Goal: Task Accomplishment & Management: Use online tool/utility

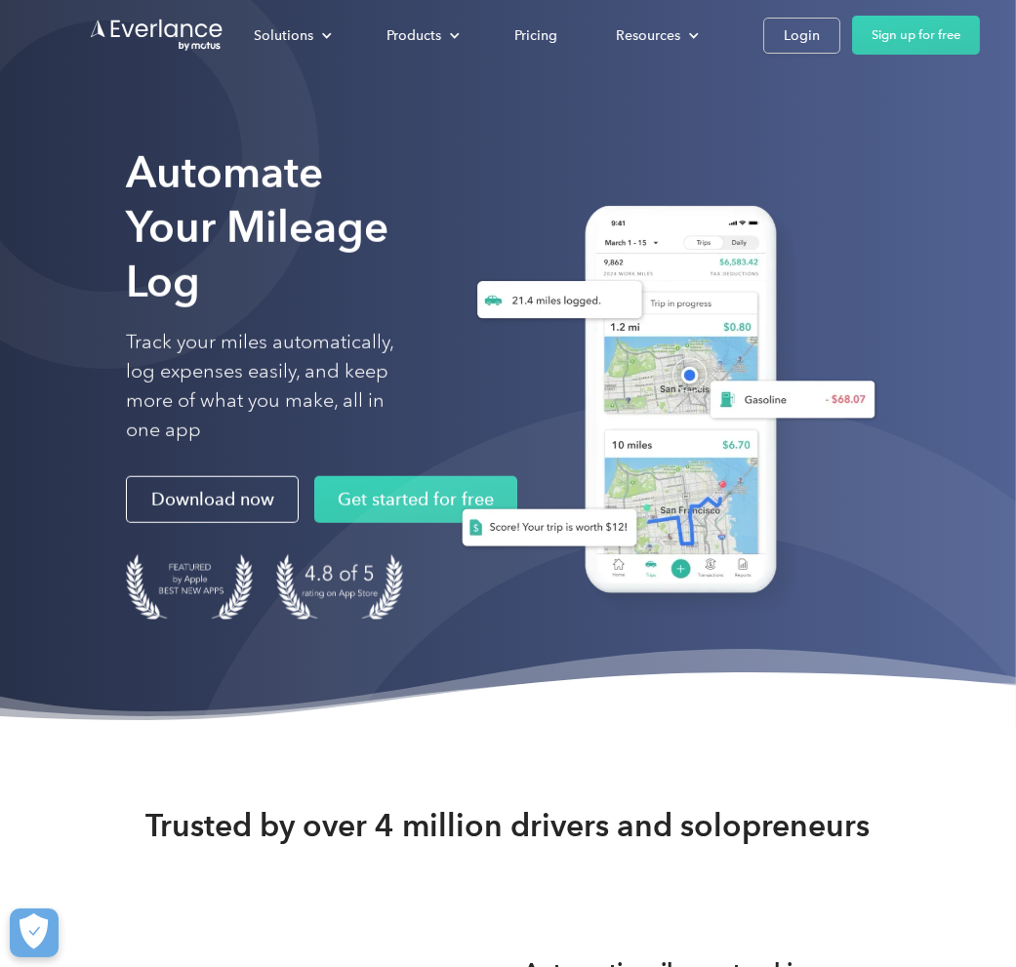
click at [783, 43] on div "Login" at bounding box center [801, 35] width 36 height 24
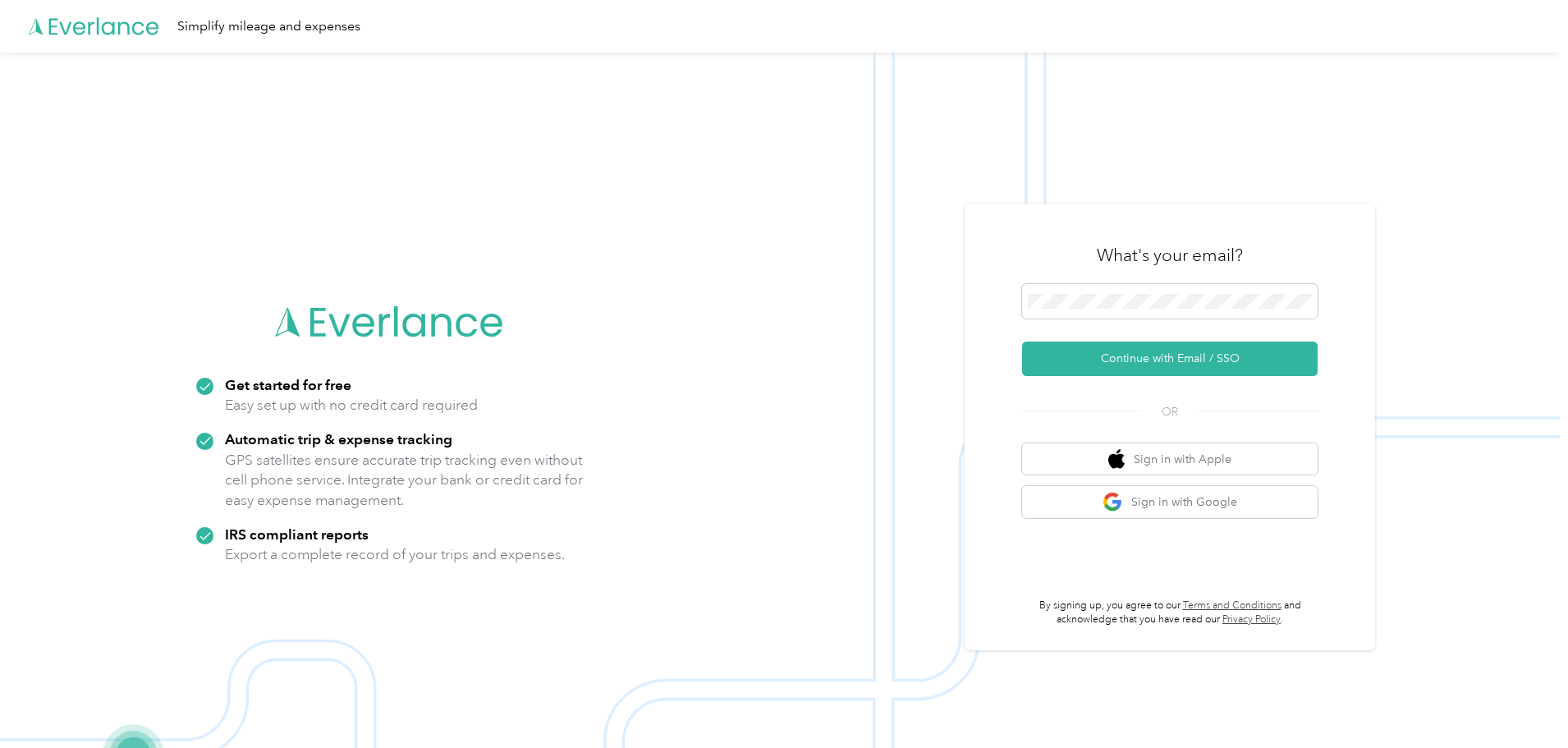
click at [772, 353] on button "Continue with Email / SSO" at bounding box center [1169, 358] width 295 height 34
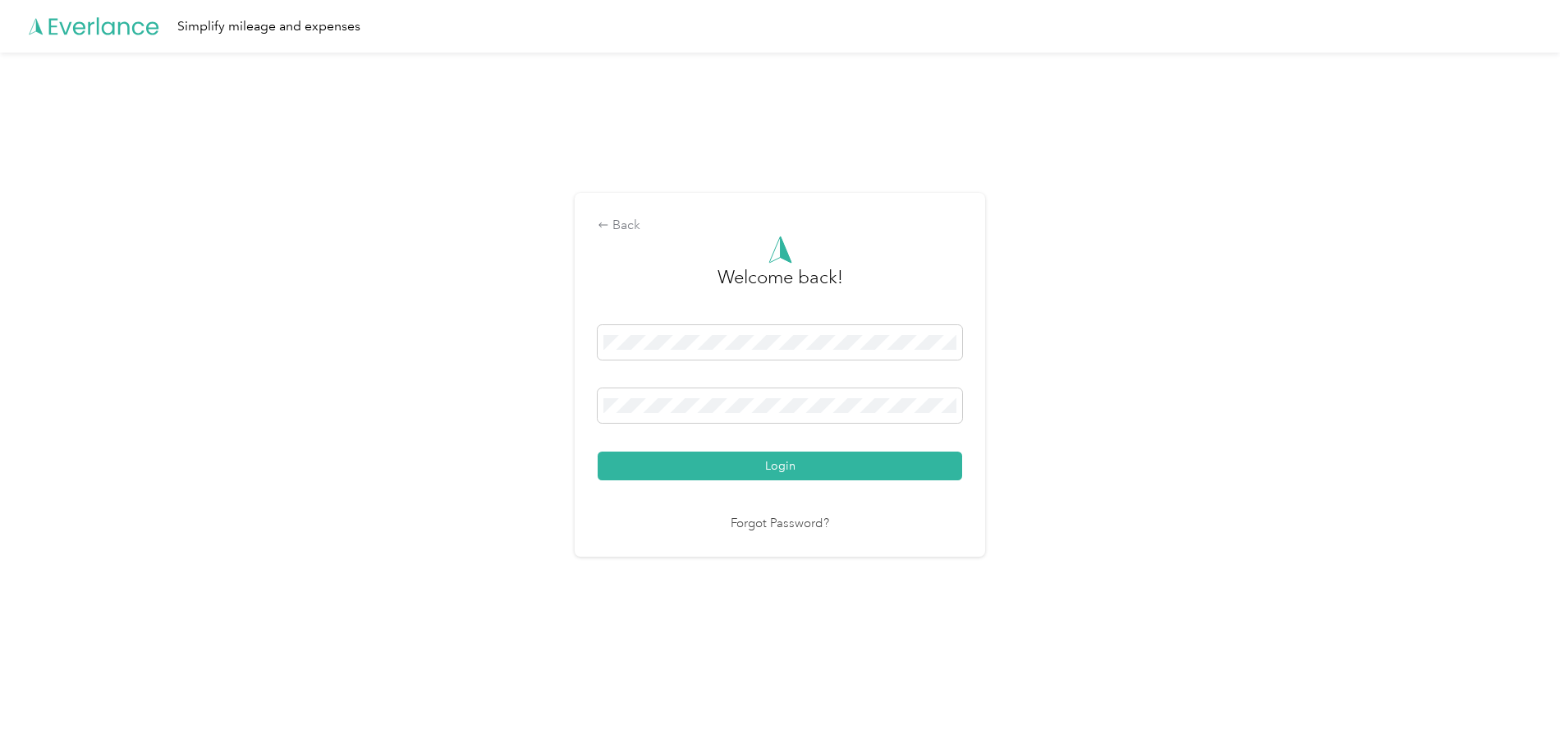
click at [597, 452] on button "Login" at bounding box center [779, 466] width 364 height 29
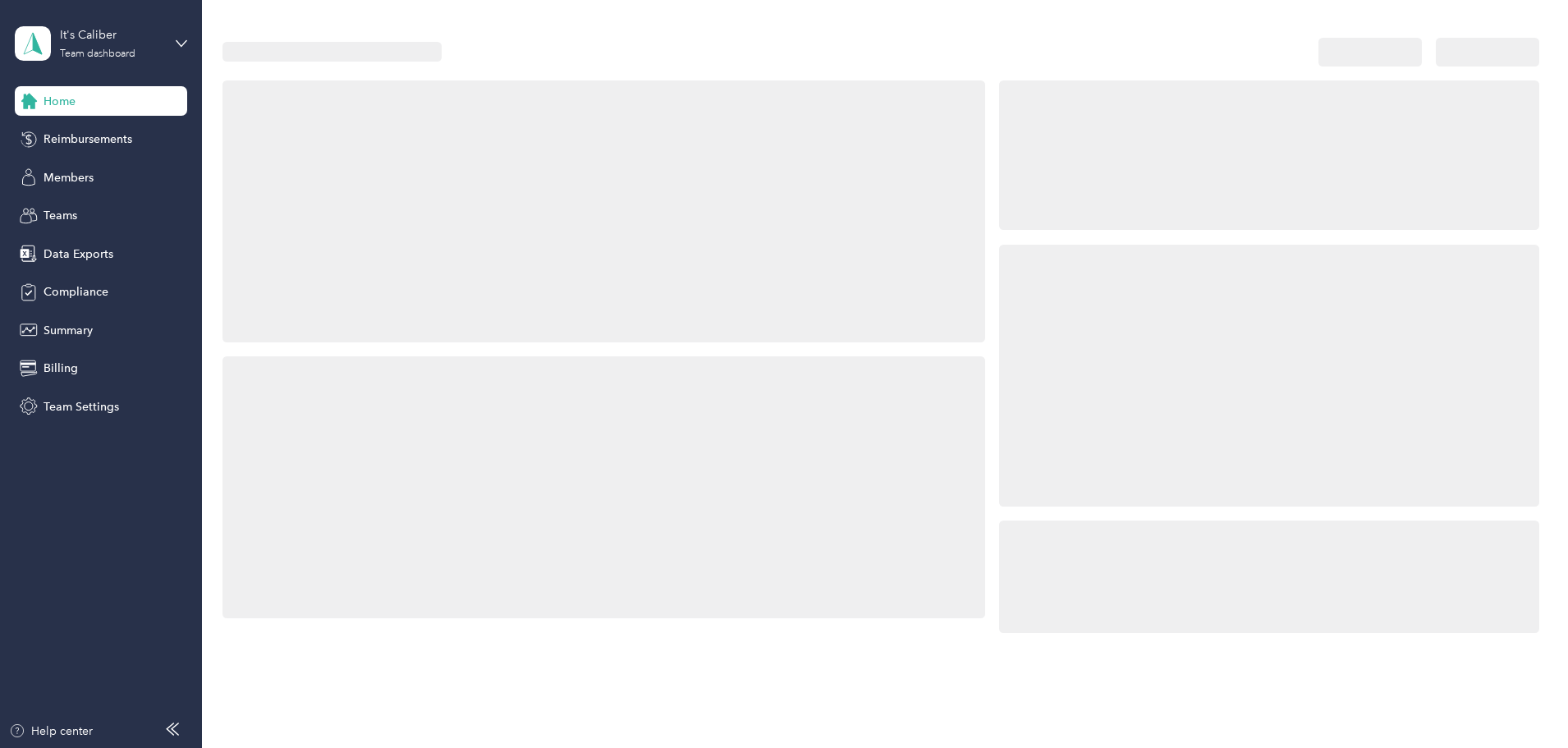
click at [95, 251] on span "Data Exports" at bounding box center [78, 254] width 70 height 17
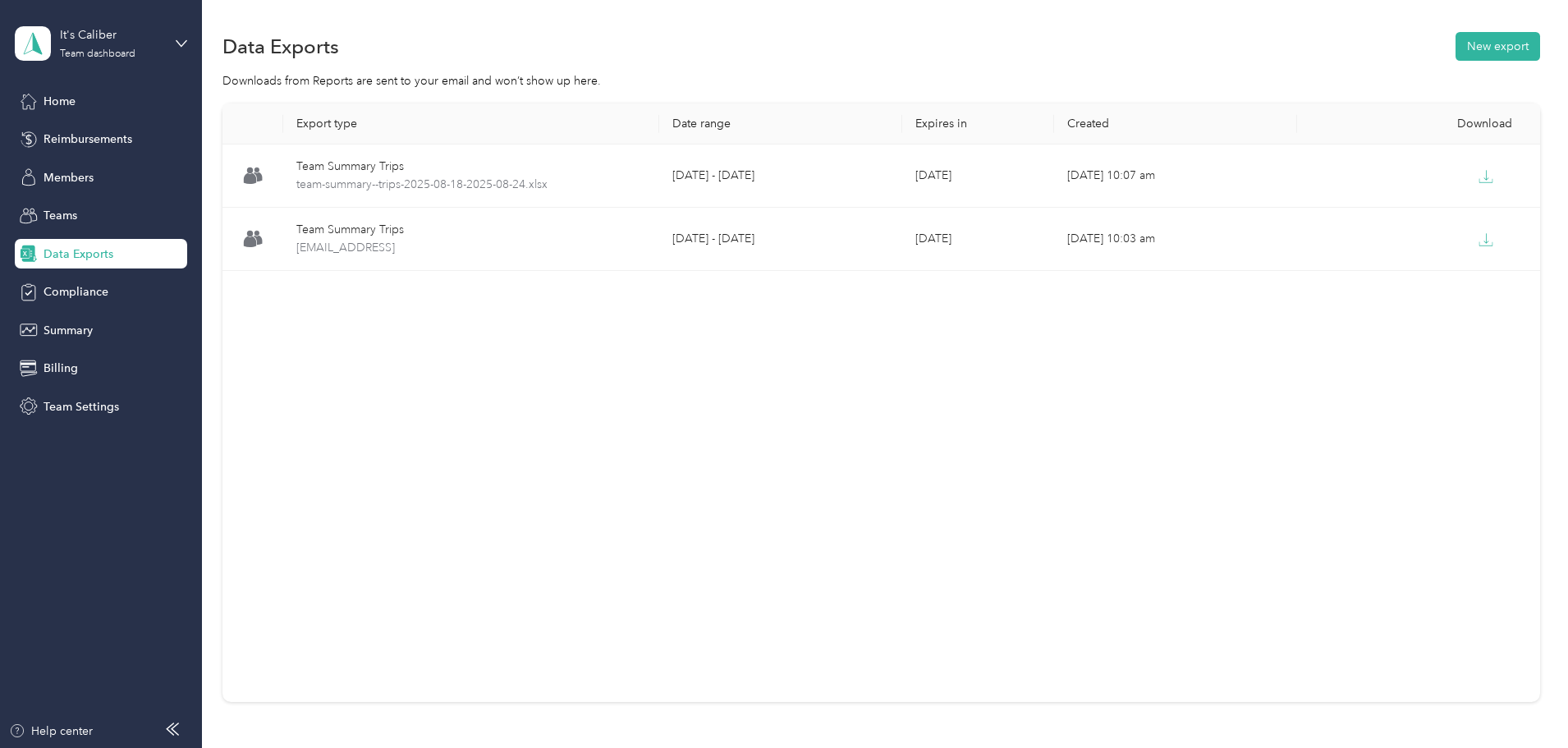
click at [772, 61] on div "Data Exports New export" at bounding box center [881, 45] width 1317 height 34
click at [772, 53] on button "New export" at bounding box center [1497, 46] width 84 height 29
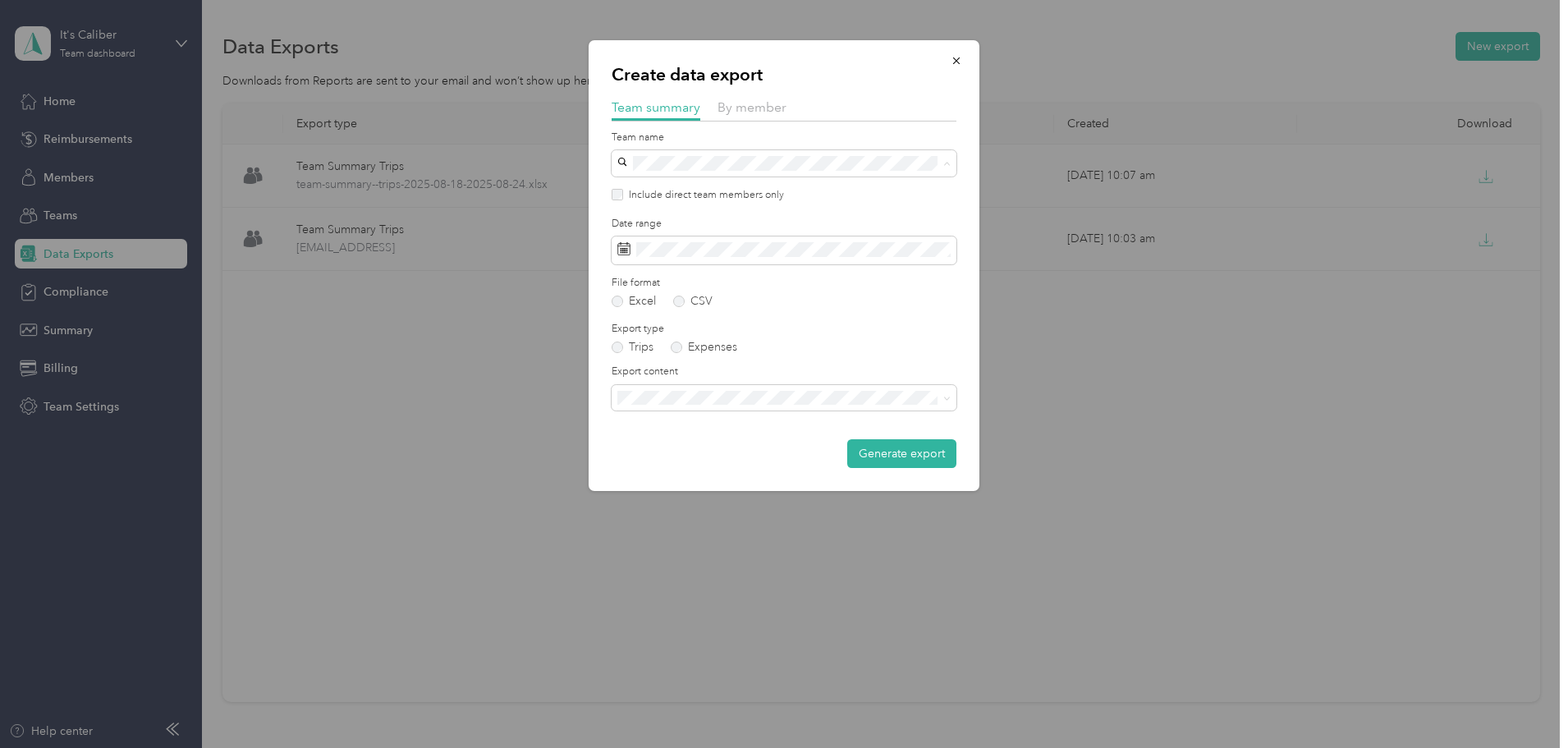
click at [701, 201] on div "[PERSON_NAME] team [PERSON_NAME] +1 more" at bounding box center [784, 203] width 321 height 38
click at [656, 257] on span at bounding box center [784, 250] width 345 height 28
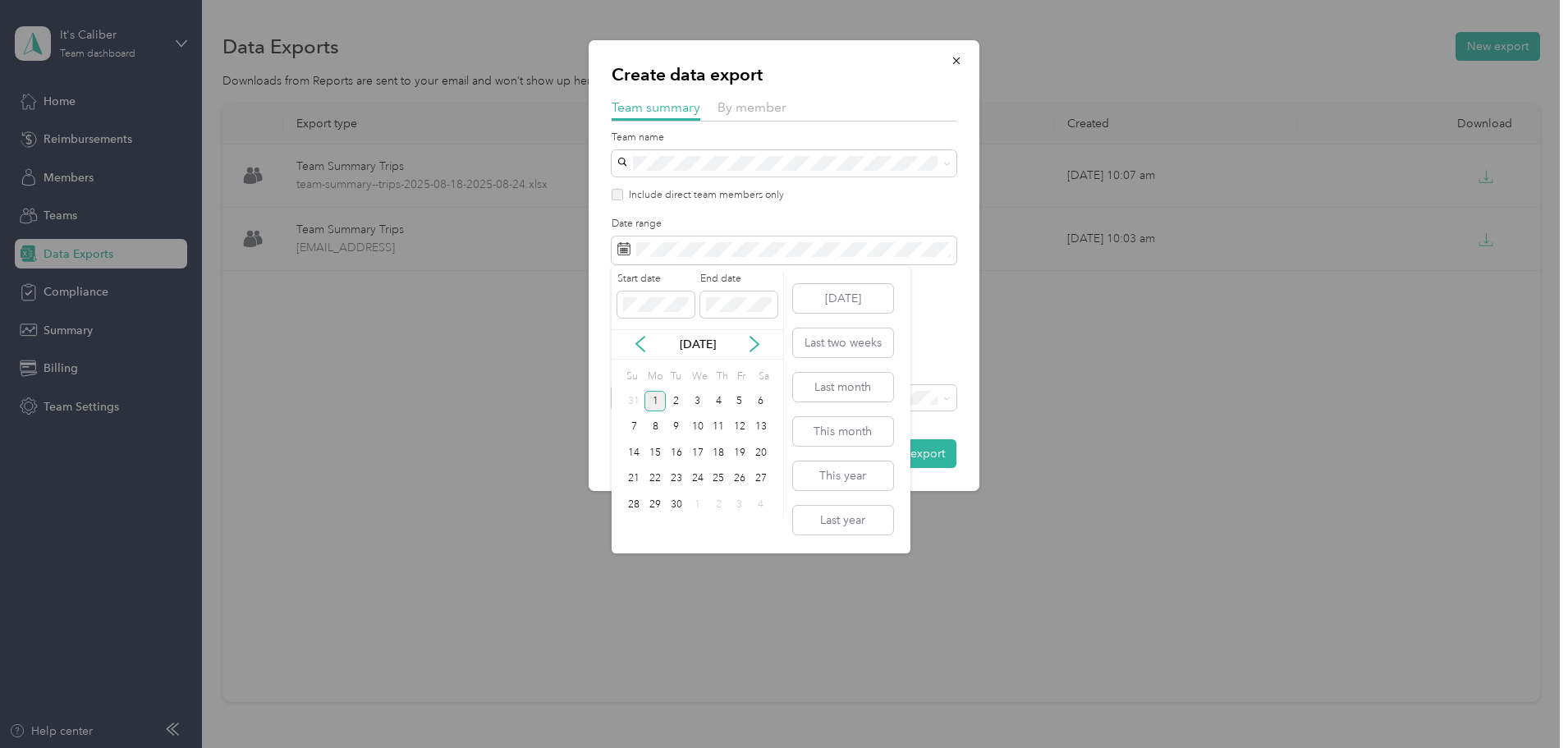
click at [648, 342] on icon at bounding box center [640, 344] width 17 height 17
click at [649, 508] on div "25" at bounding box center [654, 504] width 21 height 20
click at [634, 533] on div "31" at bounding box center [634, 531] width 21 height 20
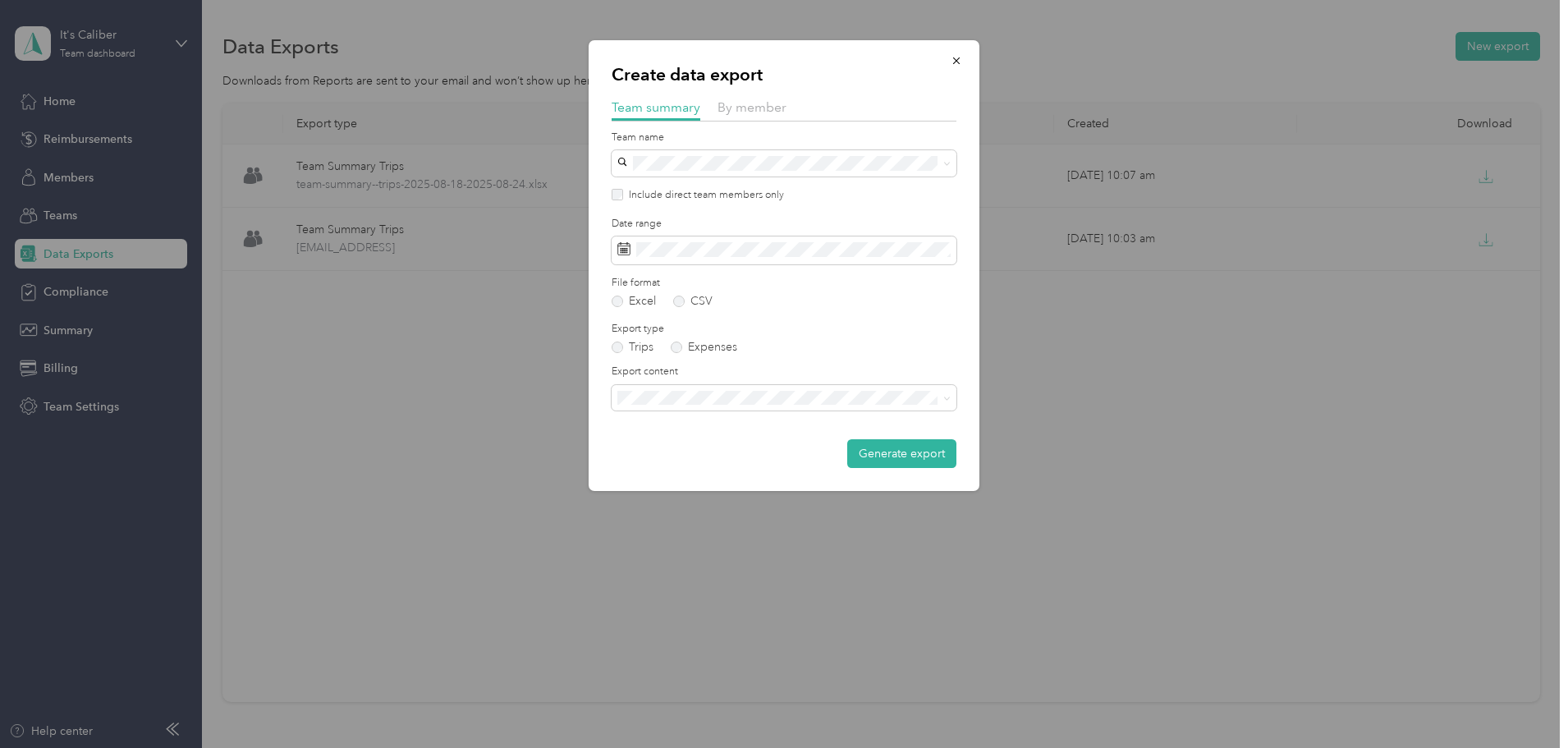
click at [772, 456] on button "Generate export" at bounding box center [902, 454] width 109 height 29
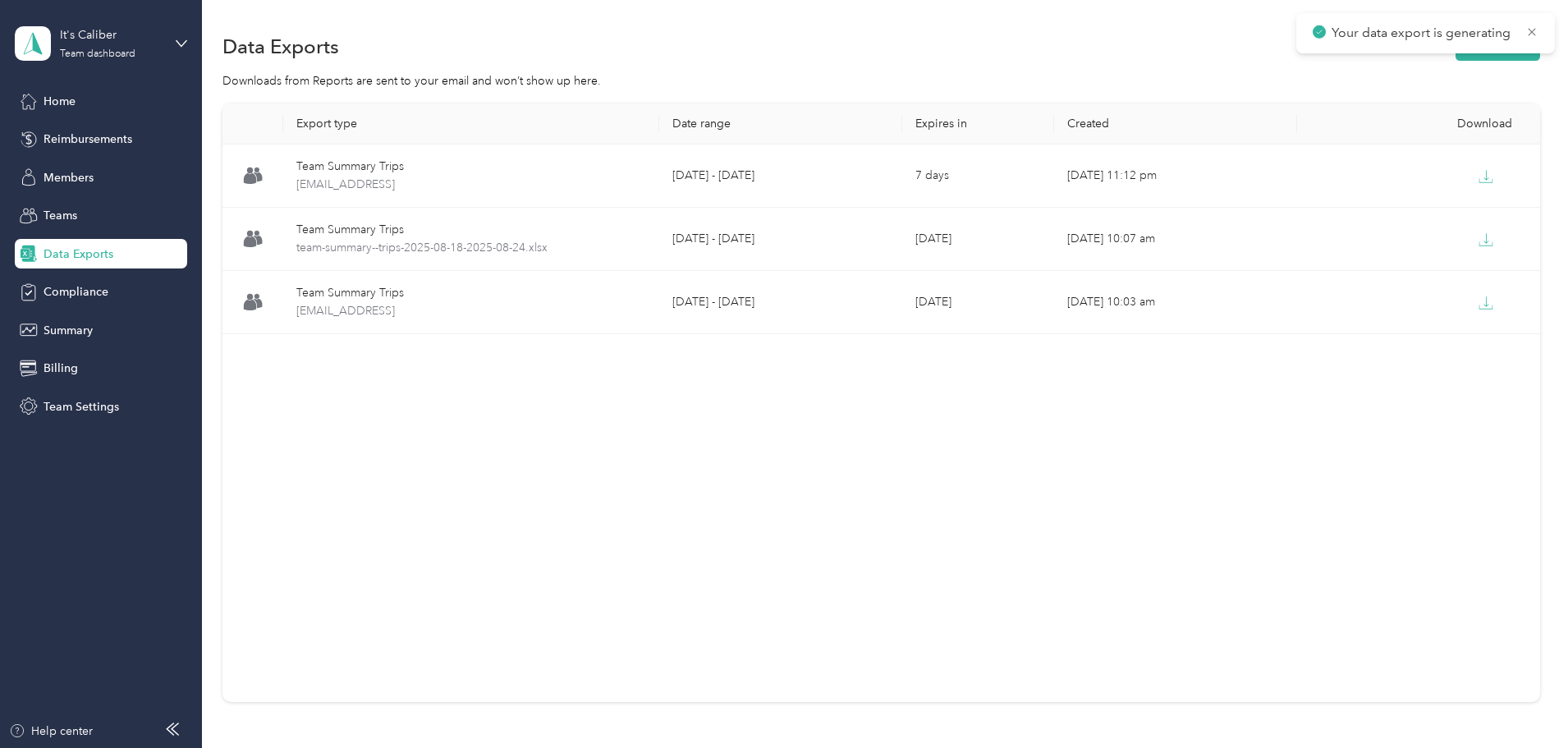
click at [772, 56] on button "New export" at bounding box center [1497, 46] width 84 height 29
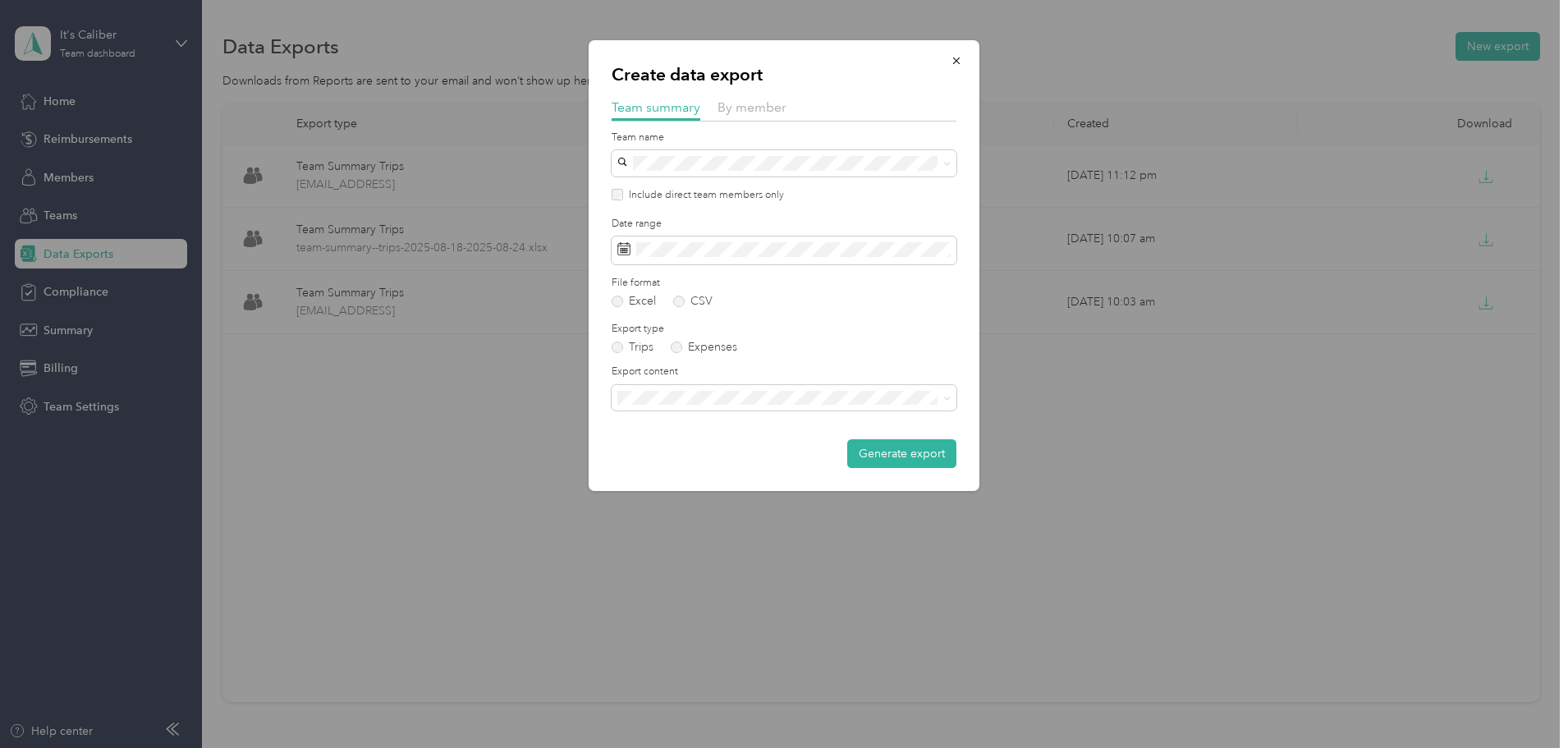
click at [732, 349] on div "Team Hacienda - [PERSON_NAME]" at bounding box center [784, 348] width 321 height 38
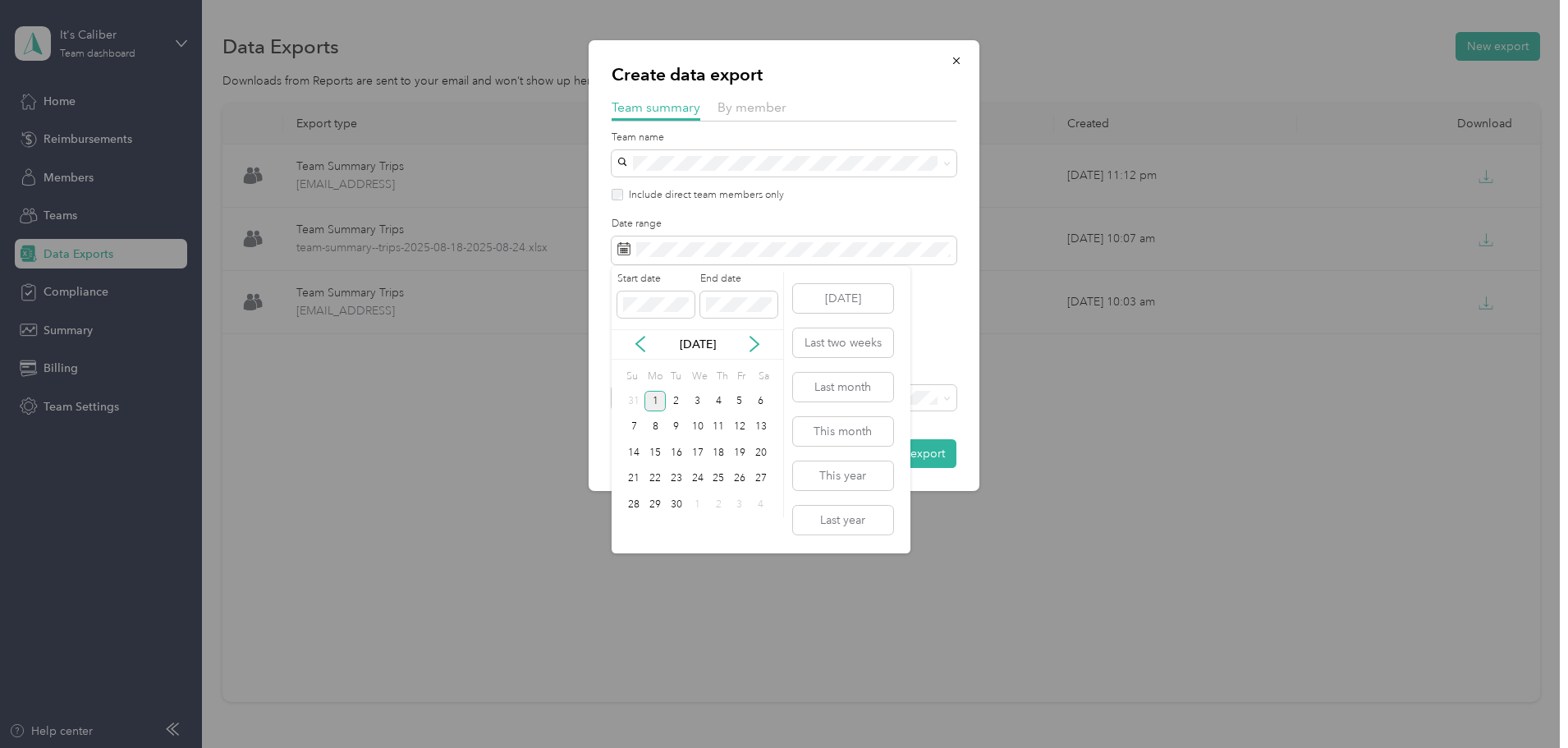
click at [635, 343] on icon at bounding box center [640, 344] width 17 height 17
click at [654, 509] on div "25" at bounding box center [654, 504] width 21 height 20
click at [634, 528] on div "31" at bounding box center [634, 531] width 21 height 20
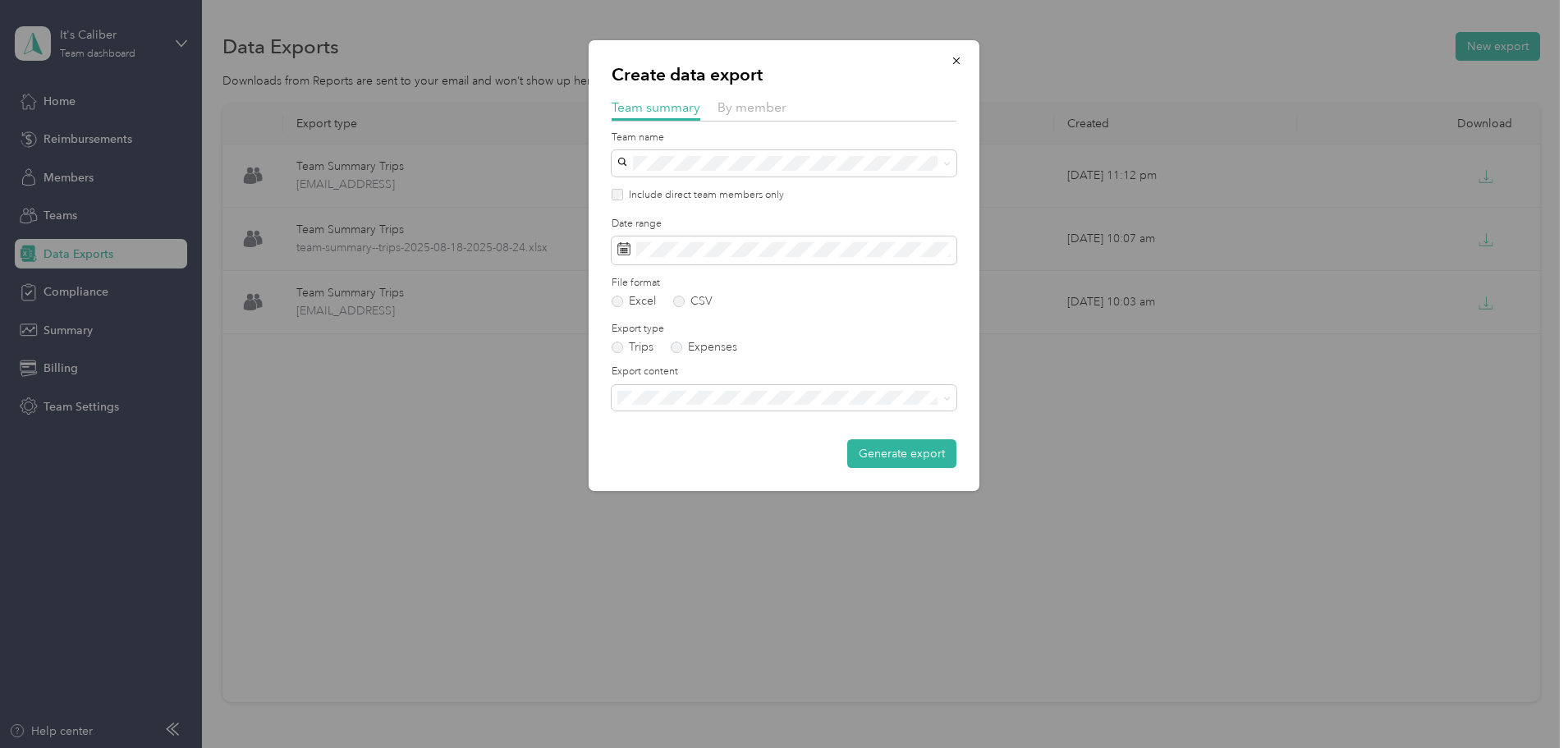
click at [772, 454] on button "Generate export" at bounding box center [902, 454] width 109 height 29
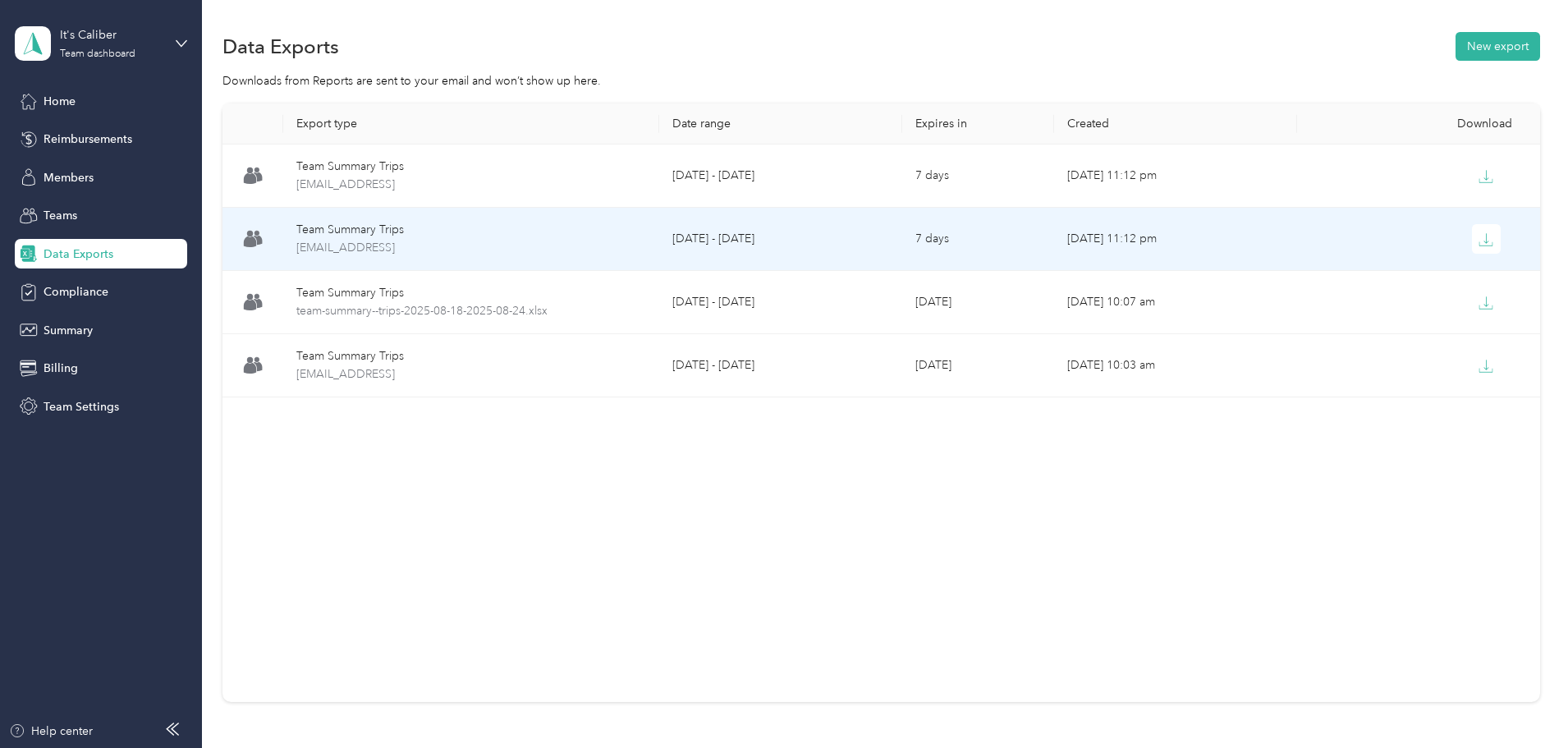
click at [772, 241] on icon "button" at bounding box center [1486, 240] width 15 height 15
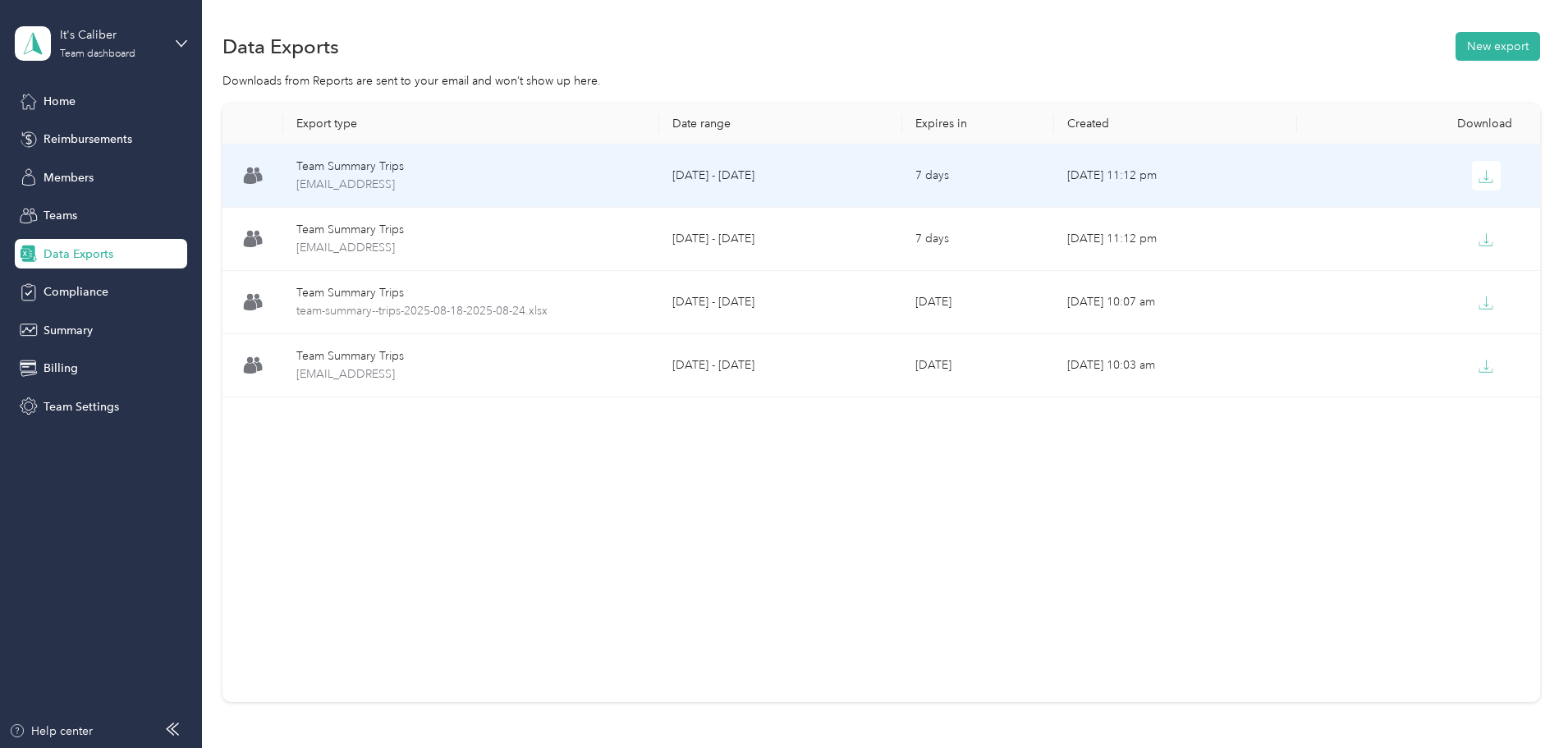
click at [772, 178] on icon "button" at bounding box center [1486, 177] width 15 height 15
